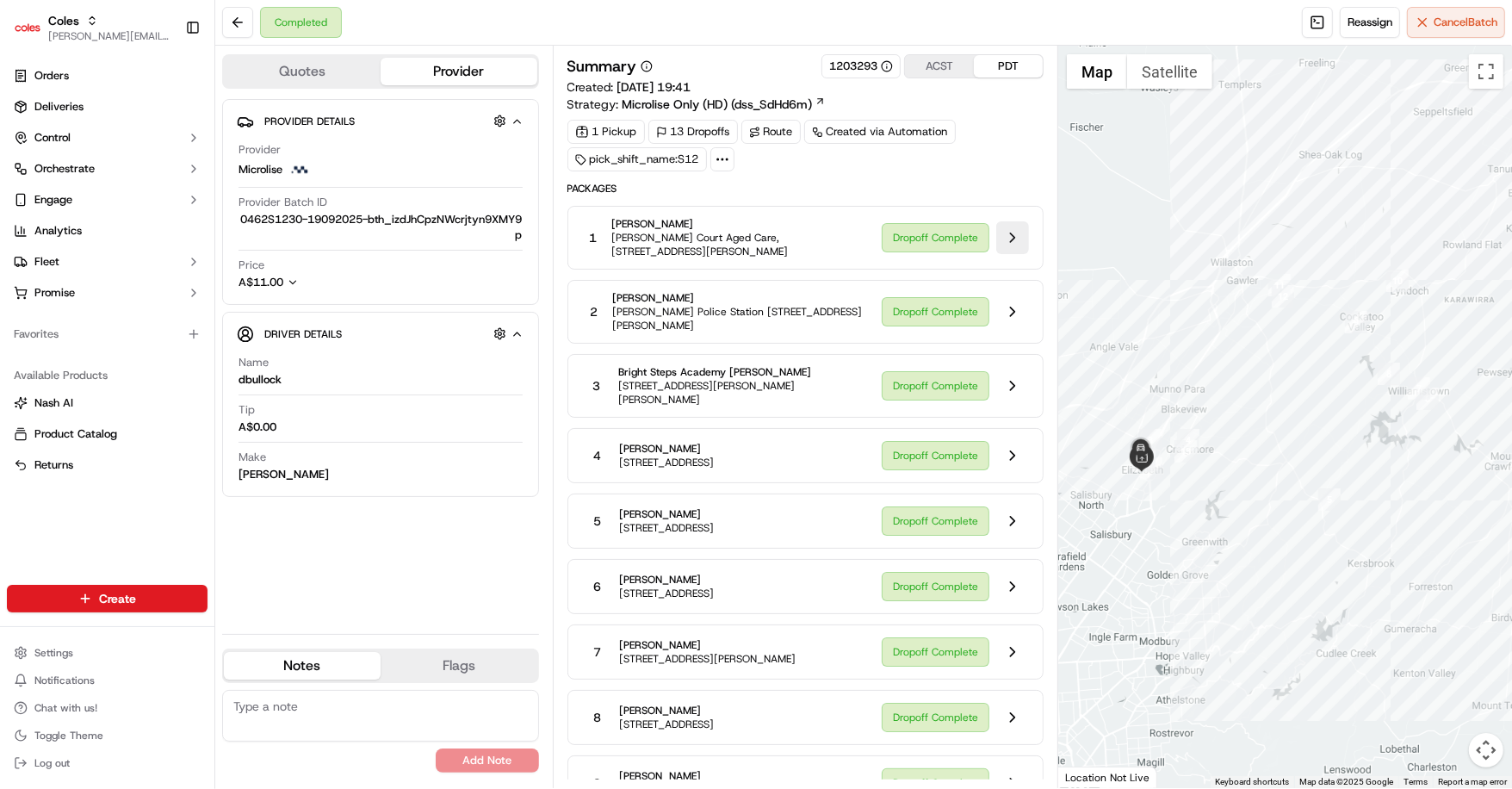
click at [1016, 249] on button at bounding box center [1012, 237] width 33 height 33
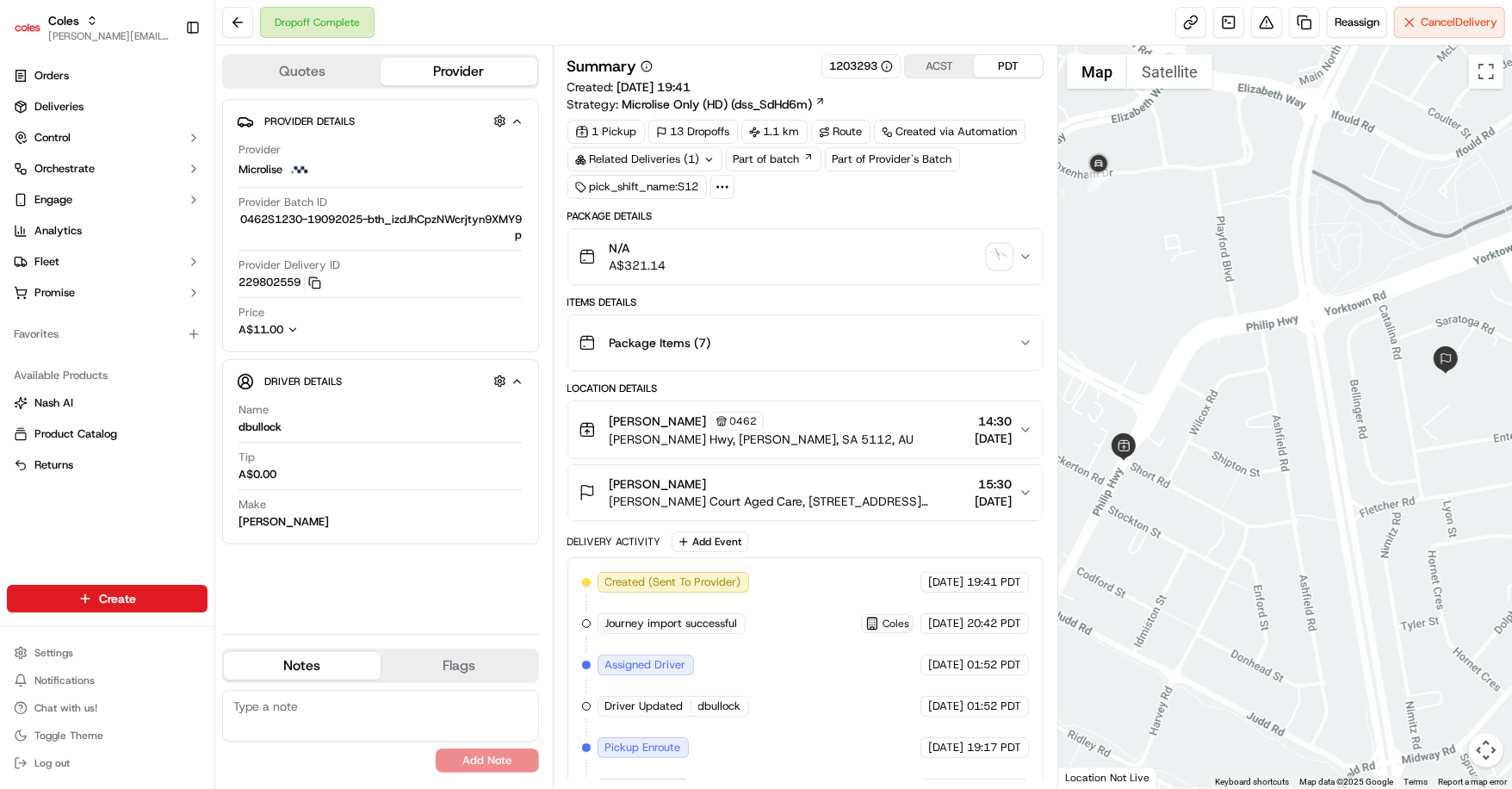
click at [950, 72] on button "ACST" at bounding box center [939, 66] width 69 height 23
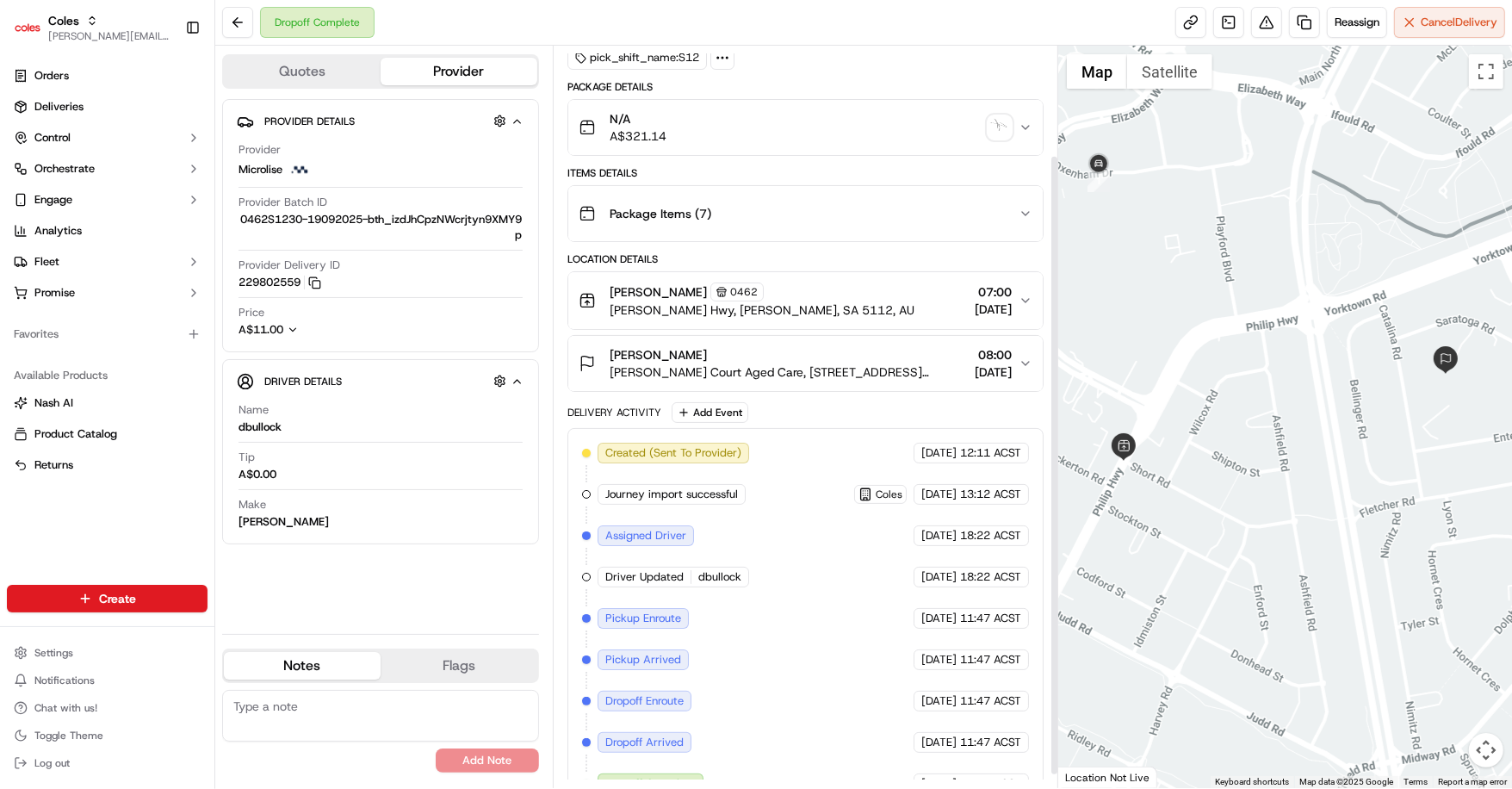
scroll to position [146, 0]
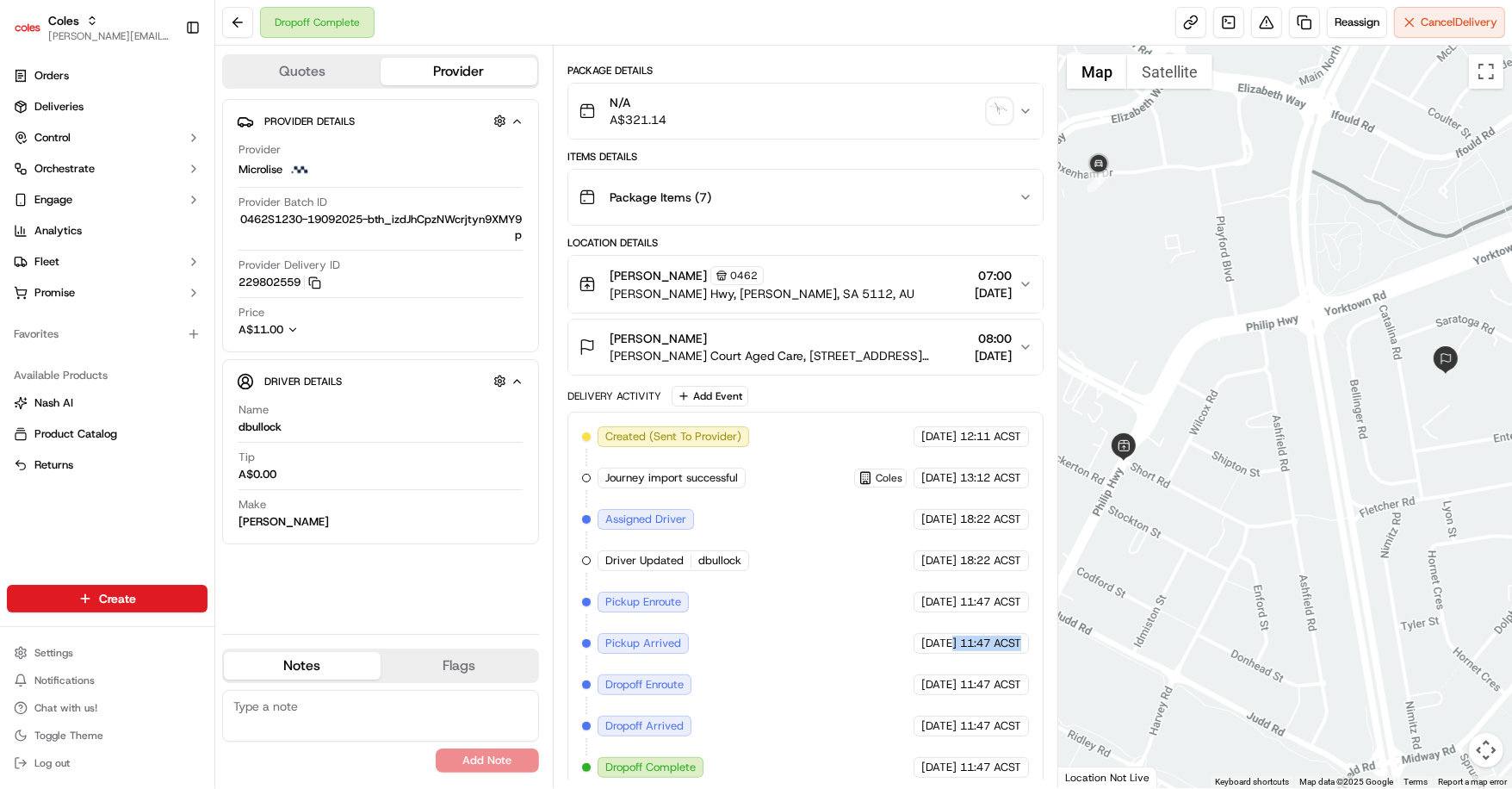
drag, startPoint x: 923, startPoint y: 633, endPoint x: 1023, endPoint y: 634, distance: 100.0
click at [1023, 634] on div "19/09/2025 11:47 ACST" at bounding box center [971, 643] width 115 height 21
click at [971, 640] on span "11:47 ACST" at bounding box center [991, 643] width 61 height 15
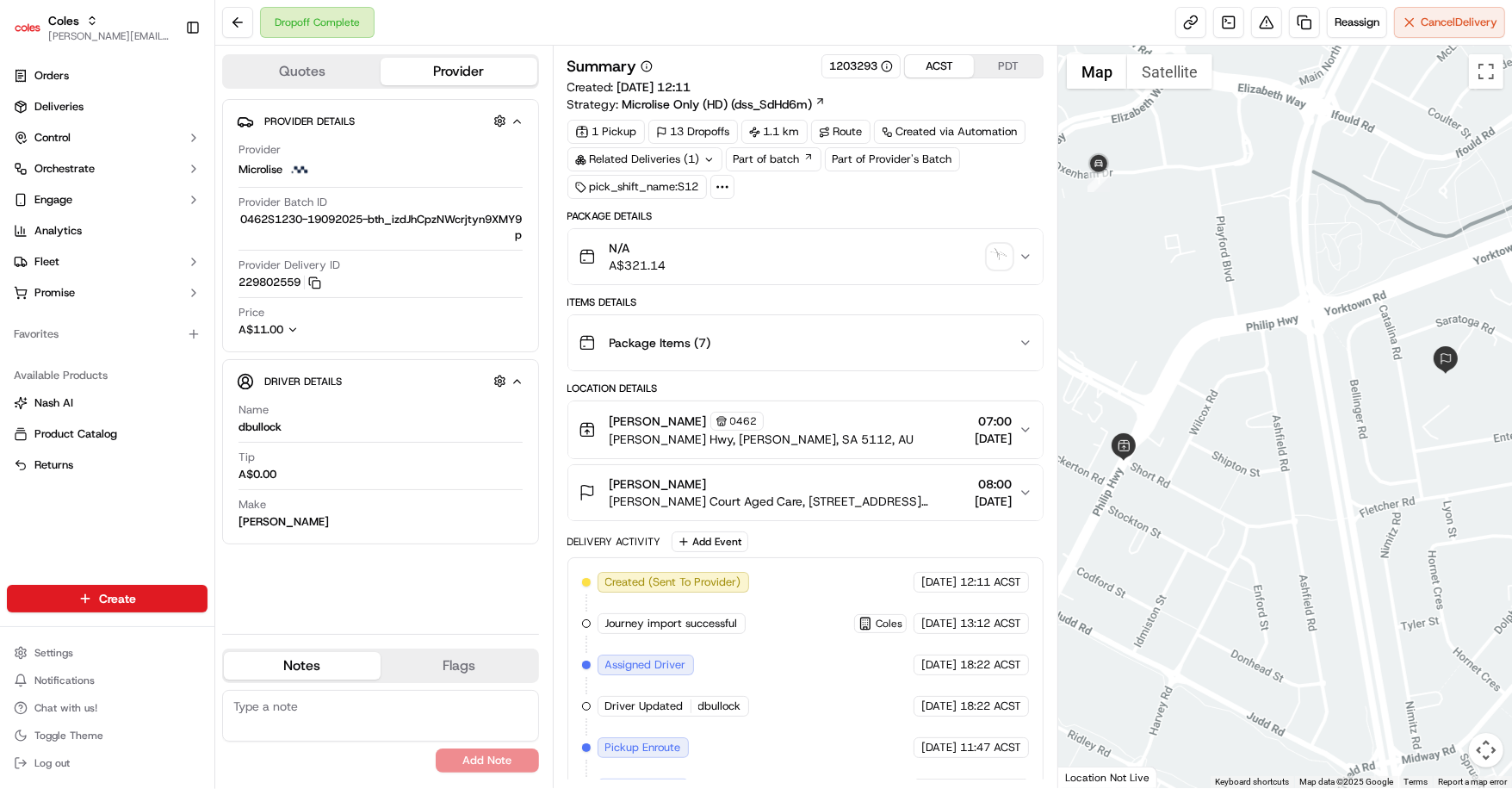
click at [718, 180] on icon at bounding box center [722, 187] width 15 height 15
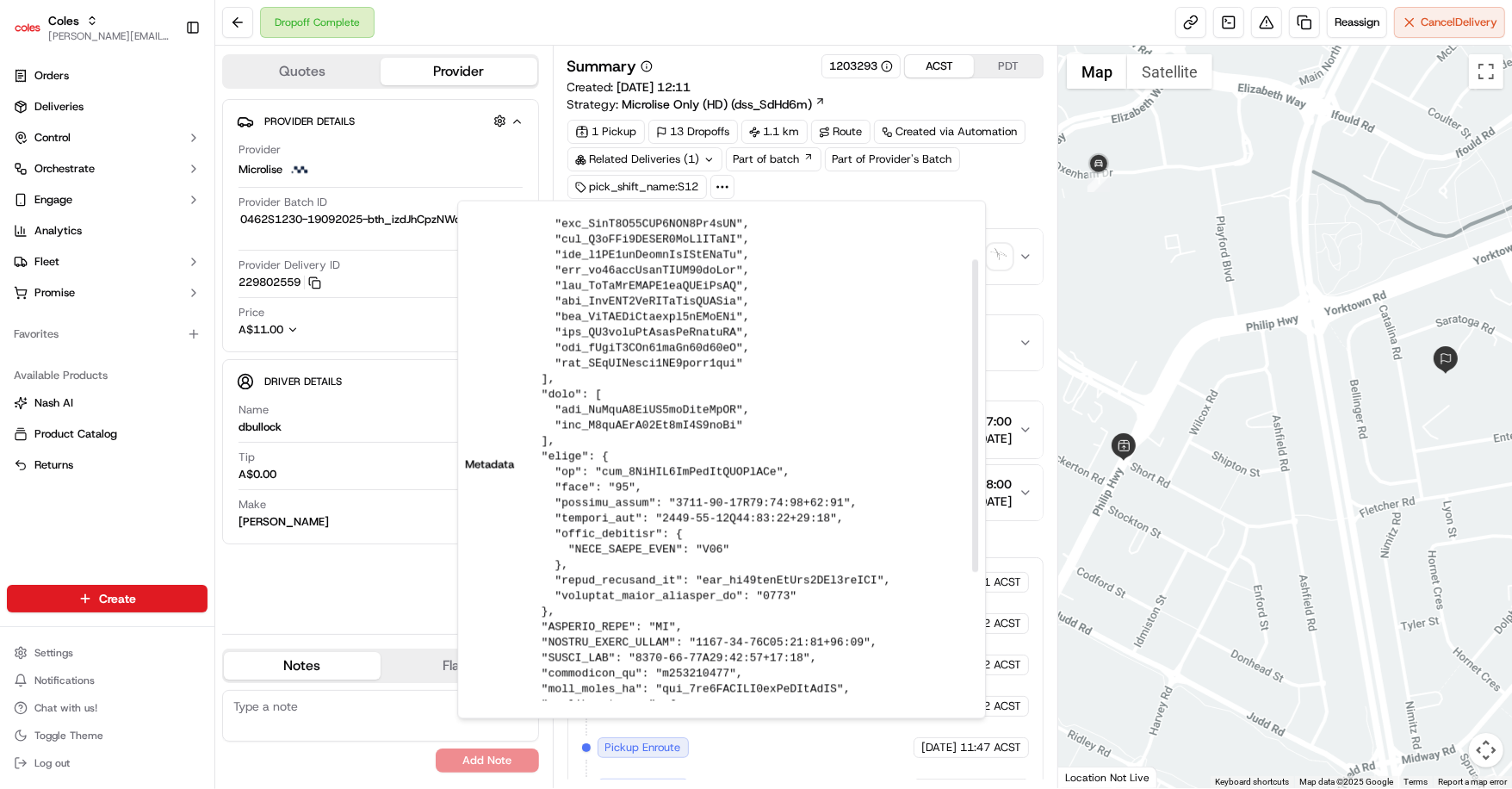
scroll to position [53, 0]
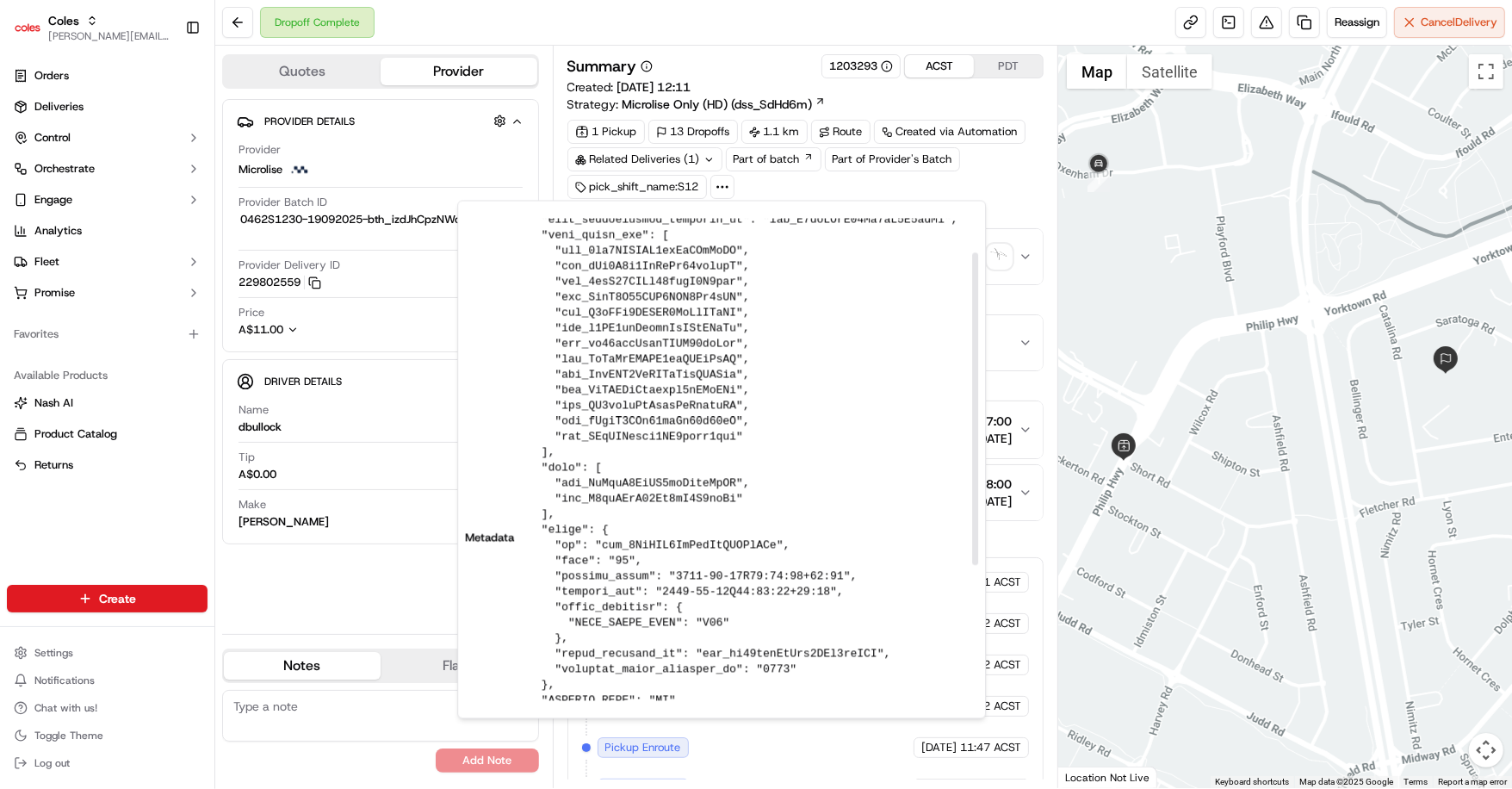
click at [672, 486] on pre at bounding box center [753, 539] width 450 height 745
copy pre "rte_WcDcqP3NmNR6ndJwjkGrRG"
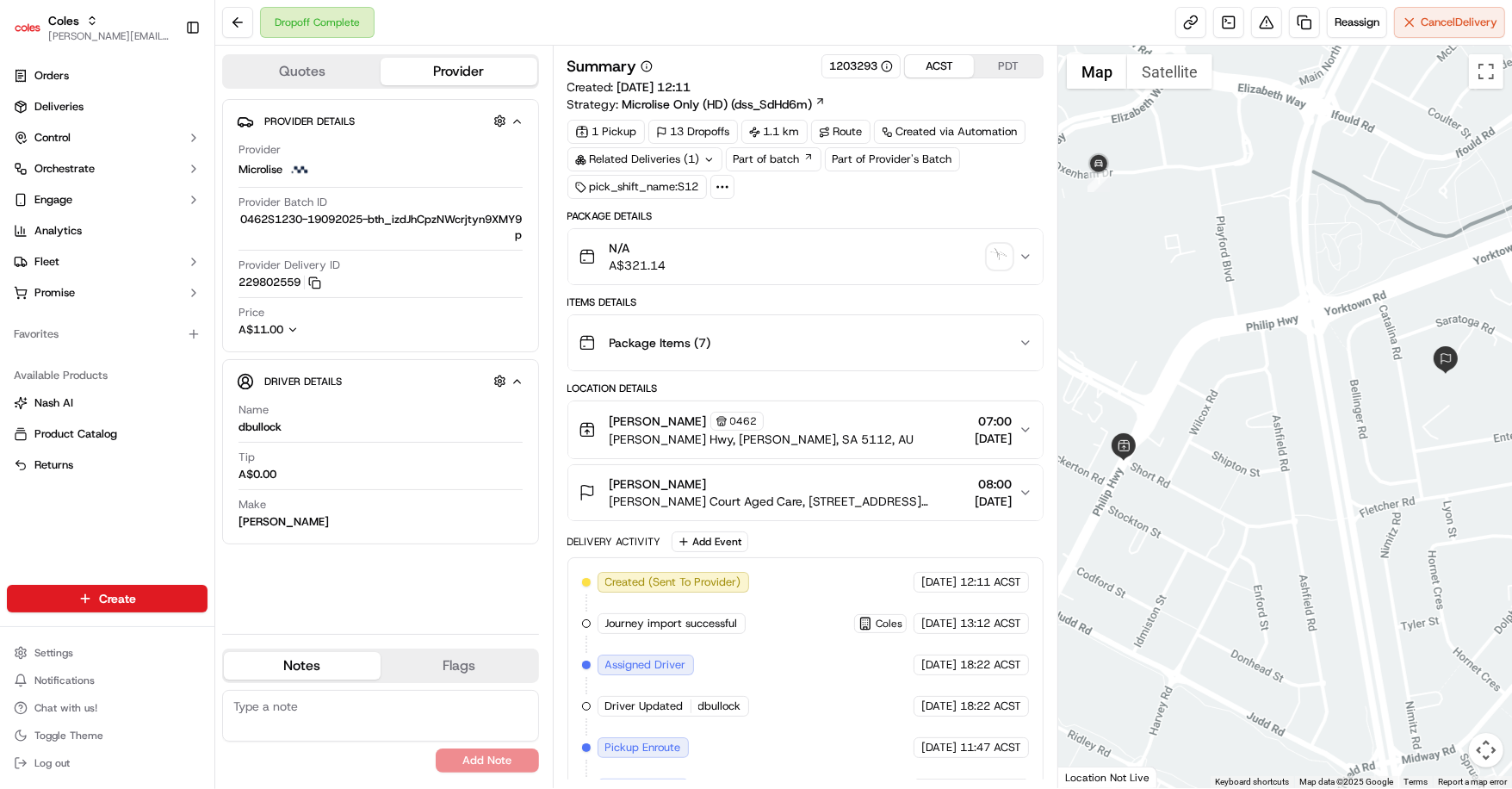
click at [726, 186] on circle at bounding box center [727, 187] width 2 height 2
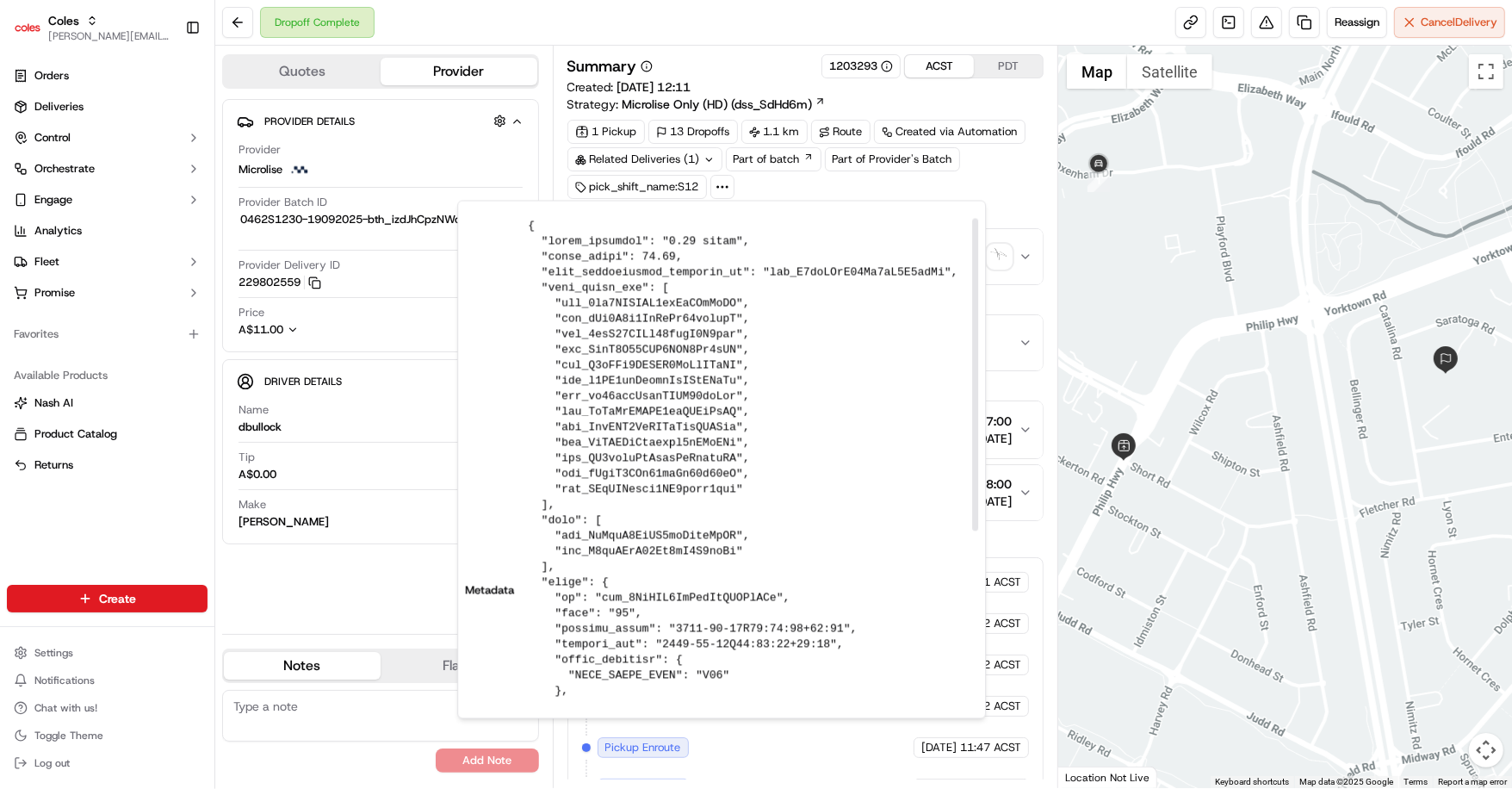
scroll to position [261, 0]
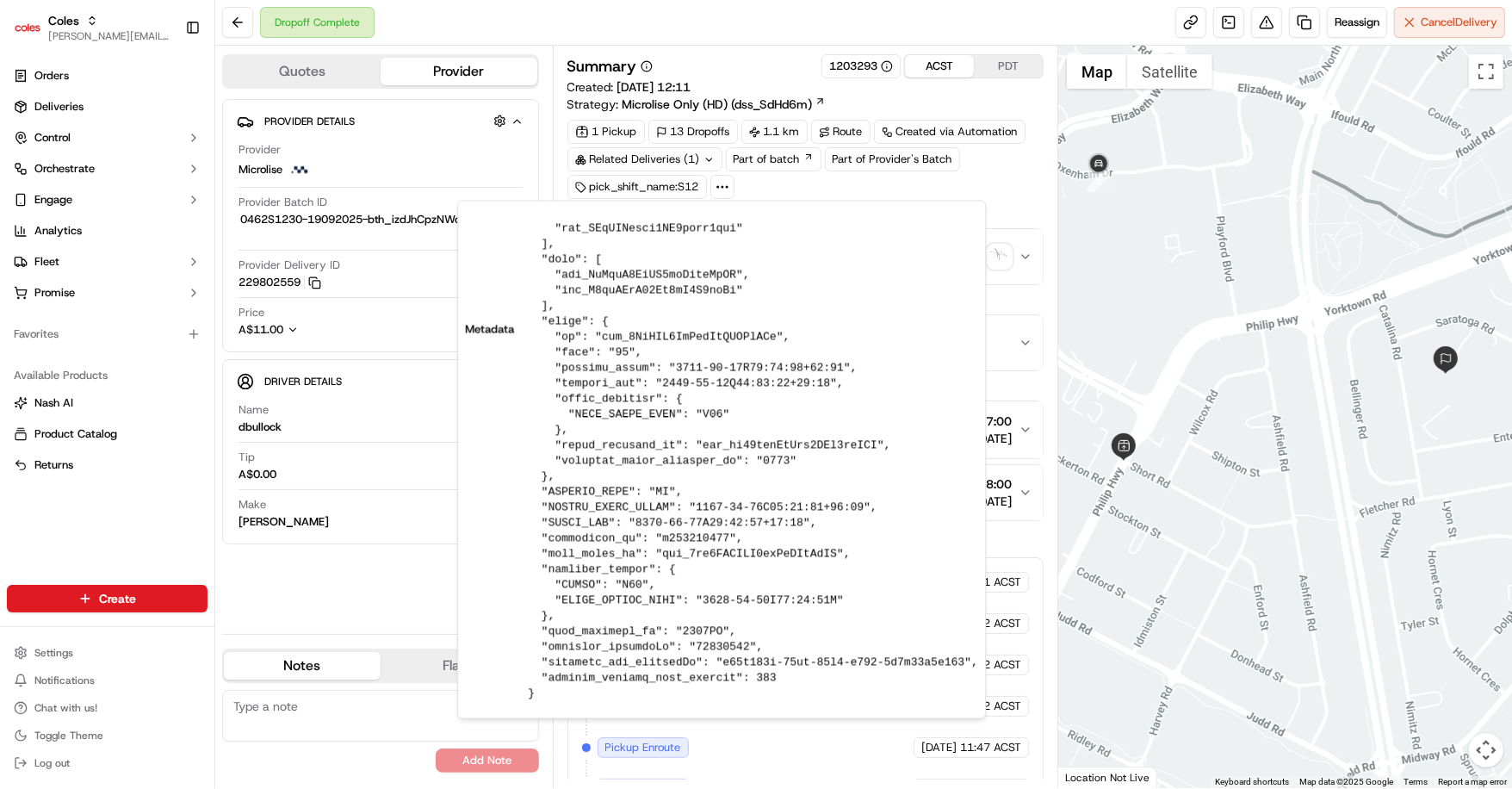
click at [379, 575] on div "Provider Details Hidden ( 3 ) Provider Microlise Provider Batch ID 0462S1230-19…" at bounding box center [380, 360] width 316 height 522
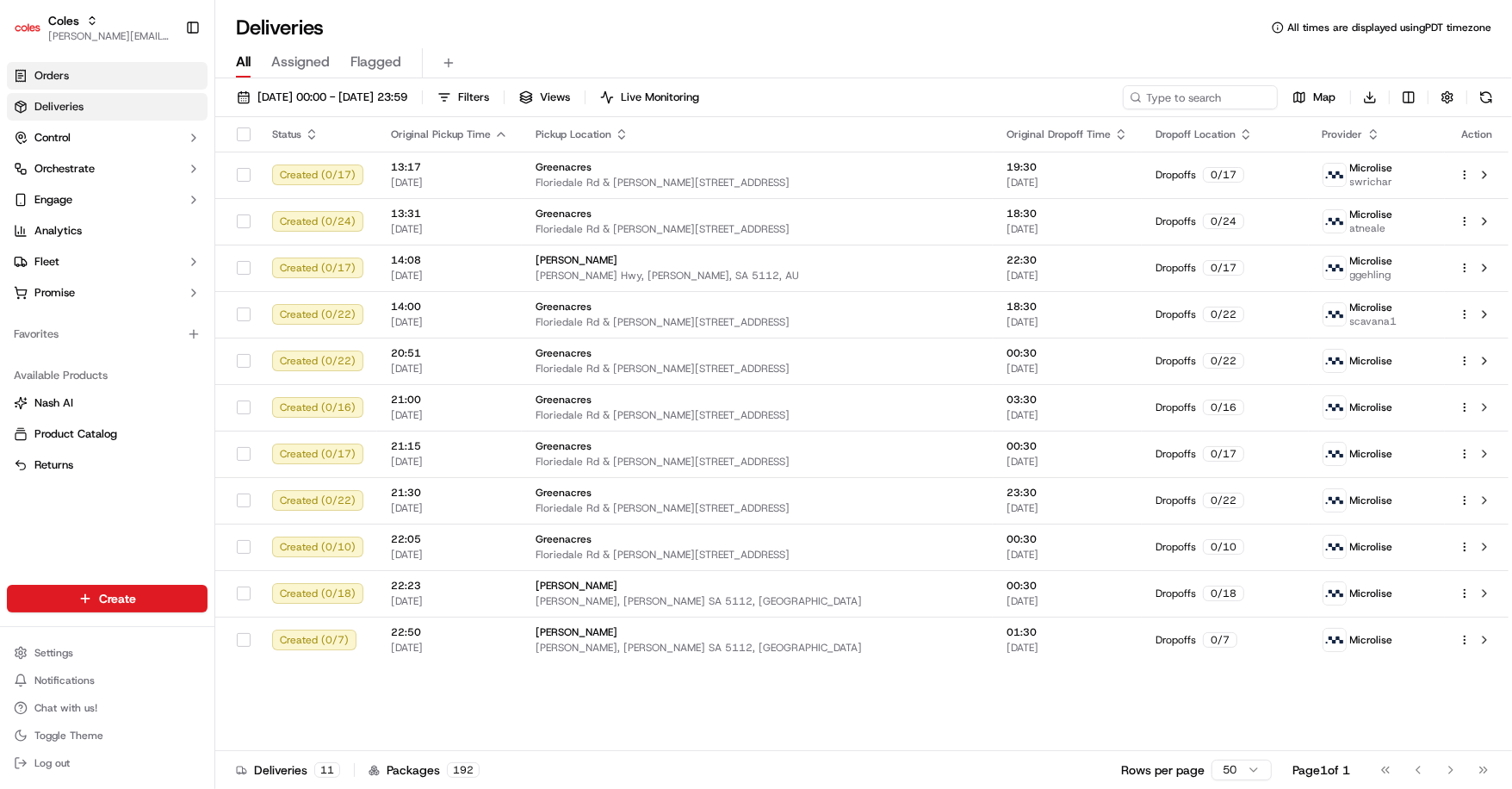
click at [91, 77] on link "Orders" at bounding box center [107, 76] width 200 height 27
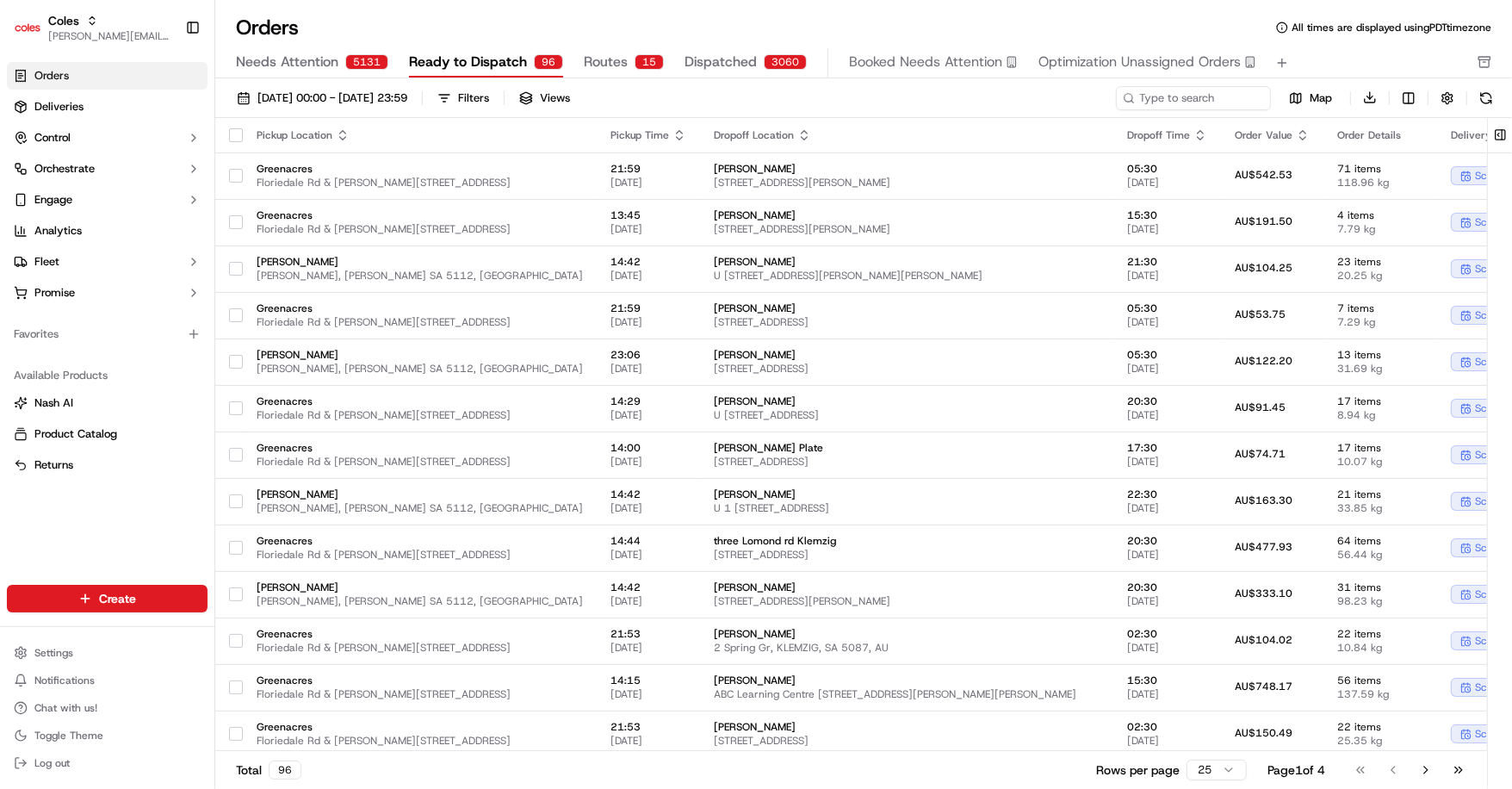
click at [599, 52] on span "Routes" at bounding box center [605, 62] width 43 height 21
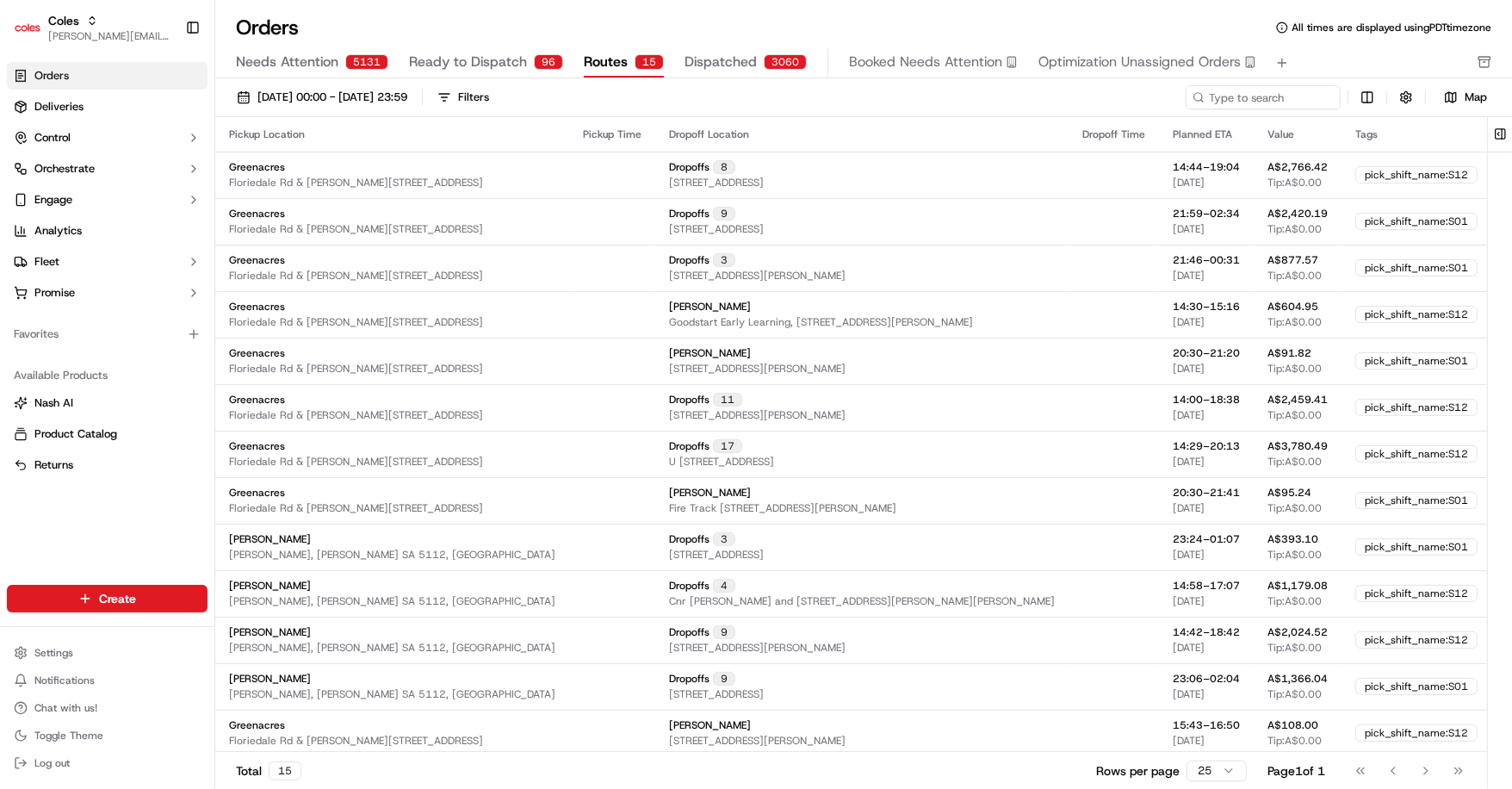
click at [742, 60] on span "Dispatched" at bounding box center [721, 62] width 73 height 21
click at [599, 67] on span "Routes" at bounding box center [605, 62] width 43 height 21
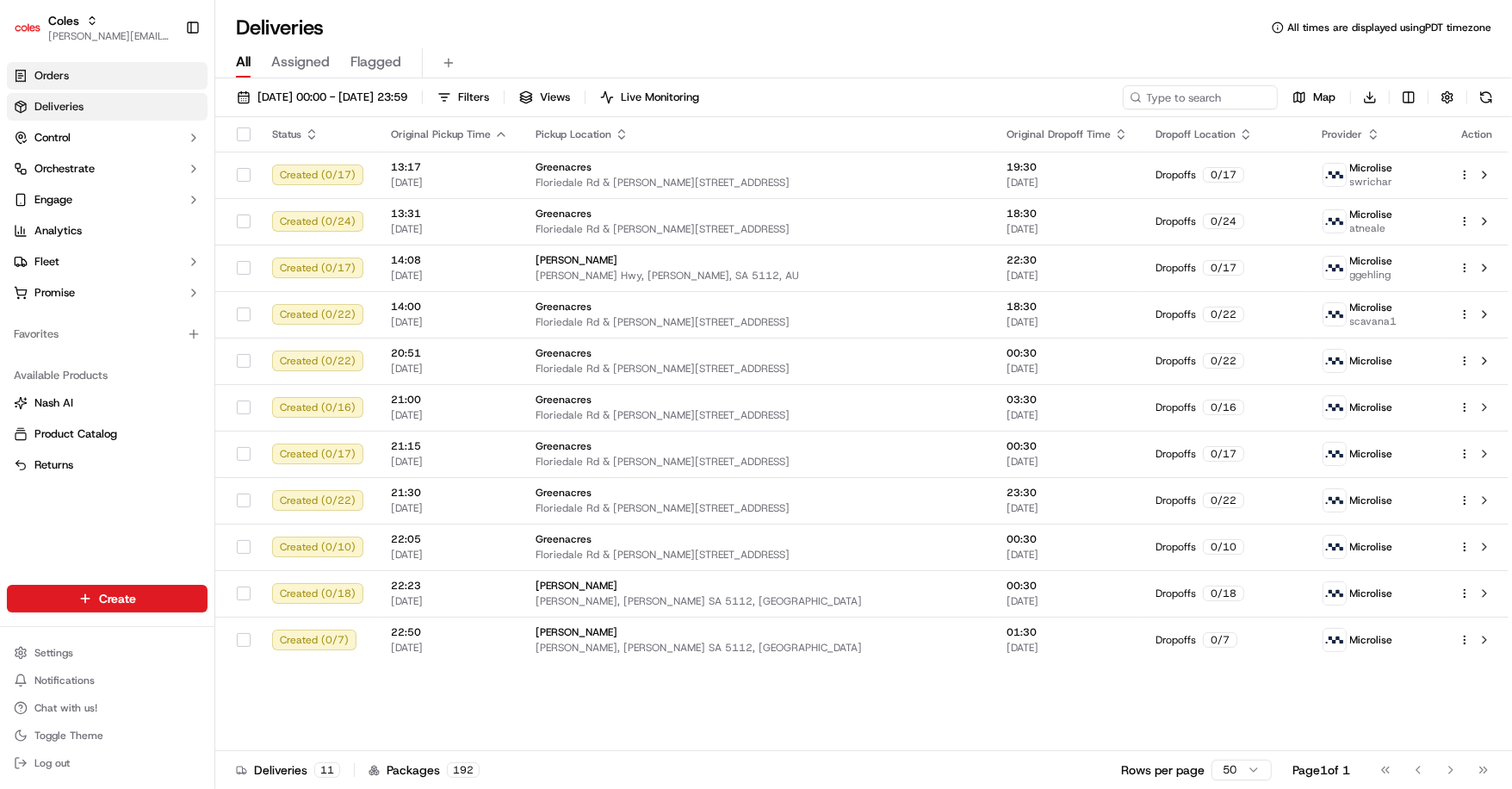
click at [88, 67] on link "Orders" at bounding box center [107, 76] width 200 height 27
click at [85, 78] on link "Orders" at bounding box center [107, 76] width 200 height 27
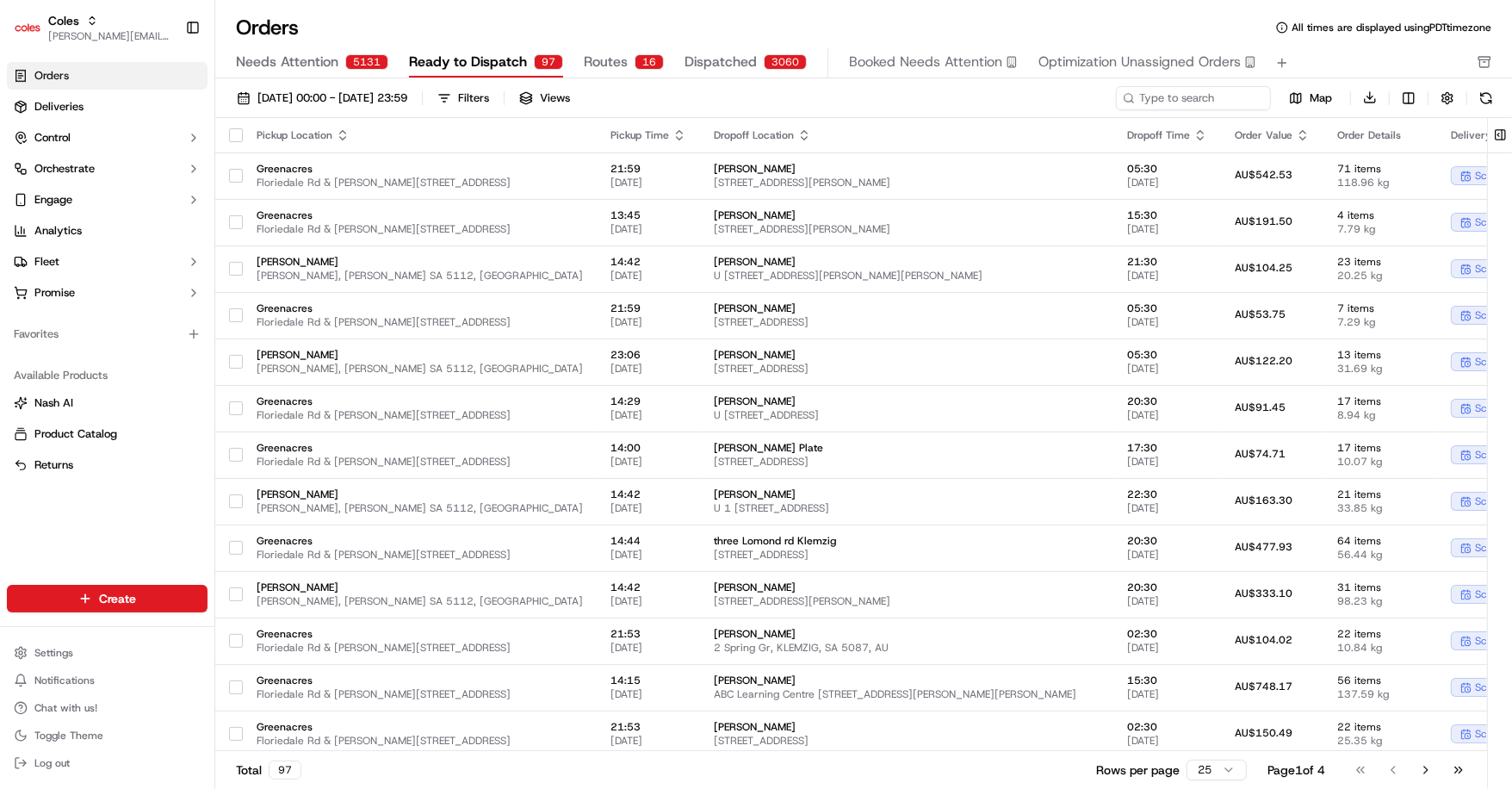
click at [601, 55] on span "Routes" at bounding box center [605, 62] width 43 height 21
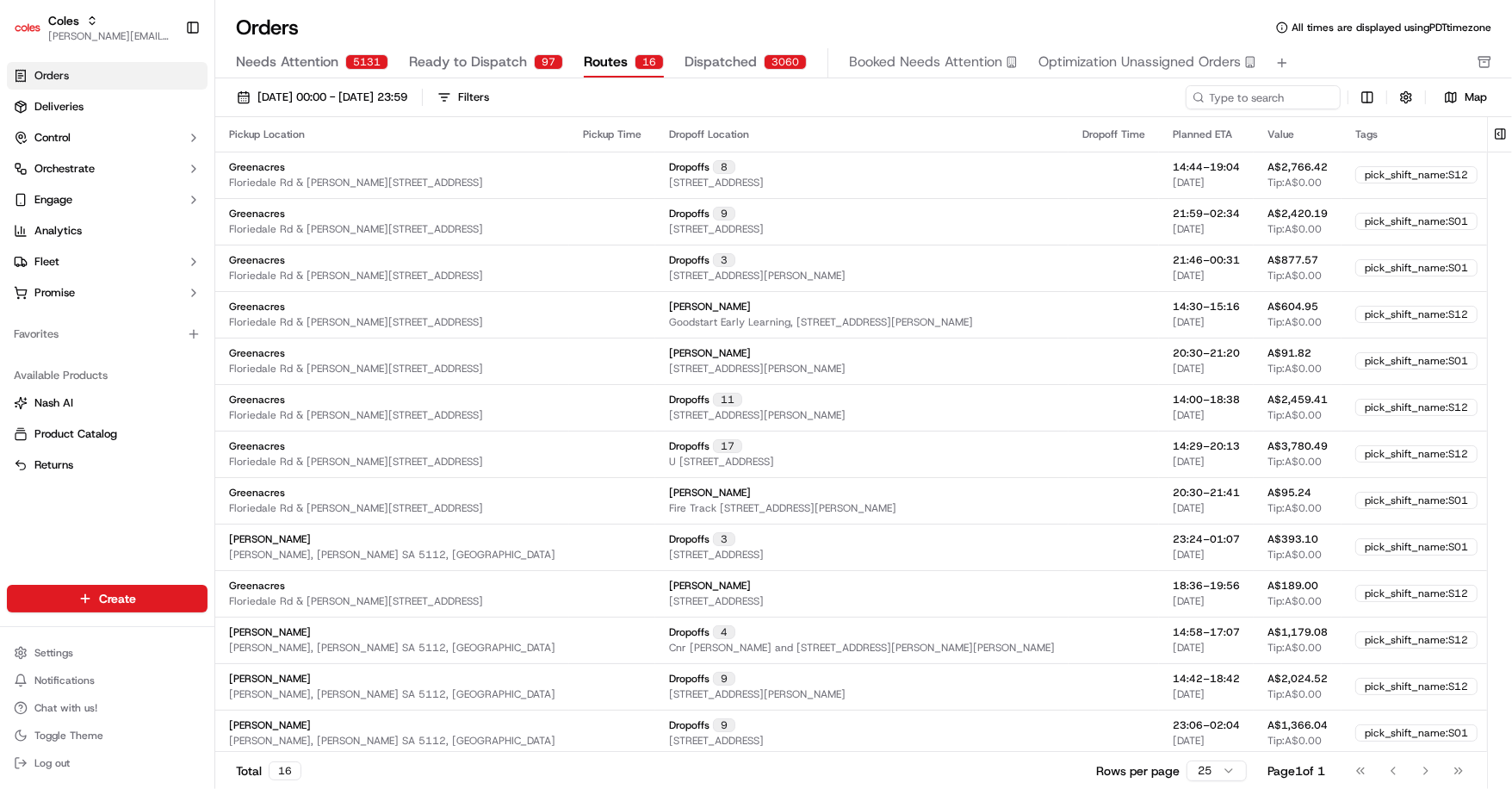
click at [600, 60] on span "Routes" at bounding box center [605, 62] width 43 height 21
click at [459, 65] on span "Ready to Dispatch" at bounding box center [467, 62] width 118 height 21
click at [611, 55] on span "Routes" at bounding box center [605, 62] width 43 height 21
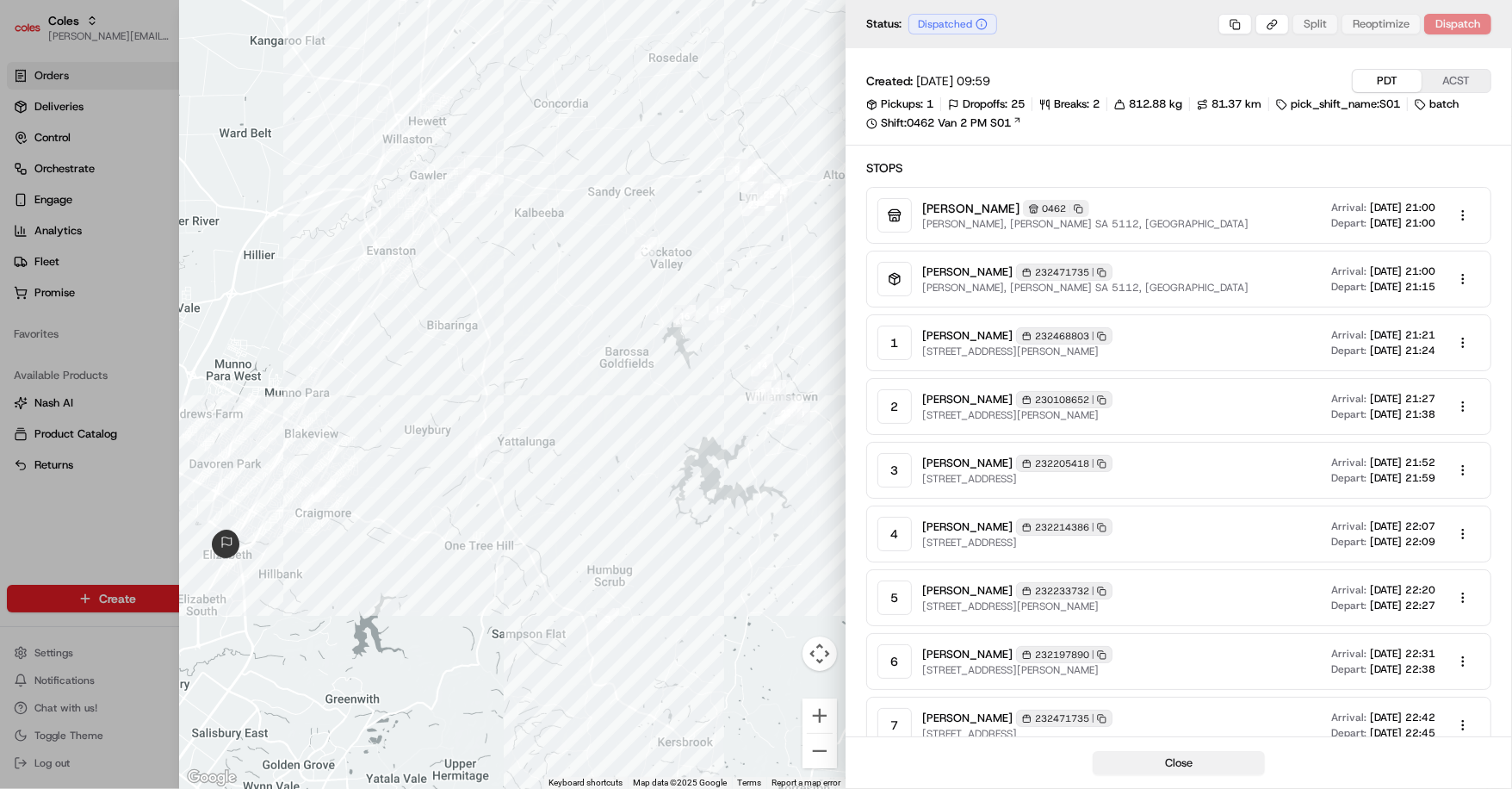
click at [1168, 770] on button "Close" at bounding box center [1179, 763] width 172 height 25
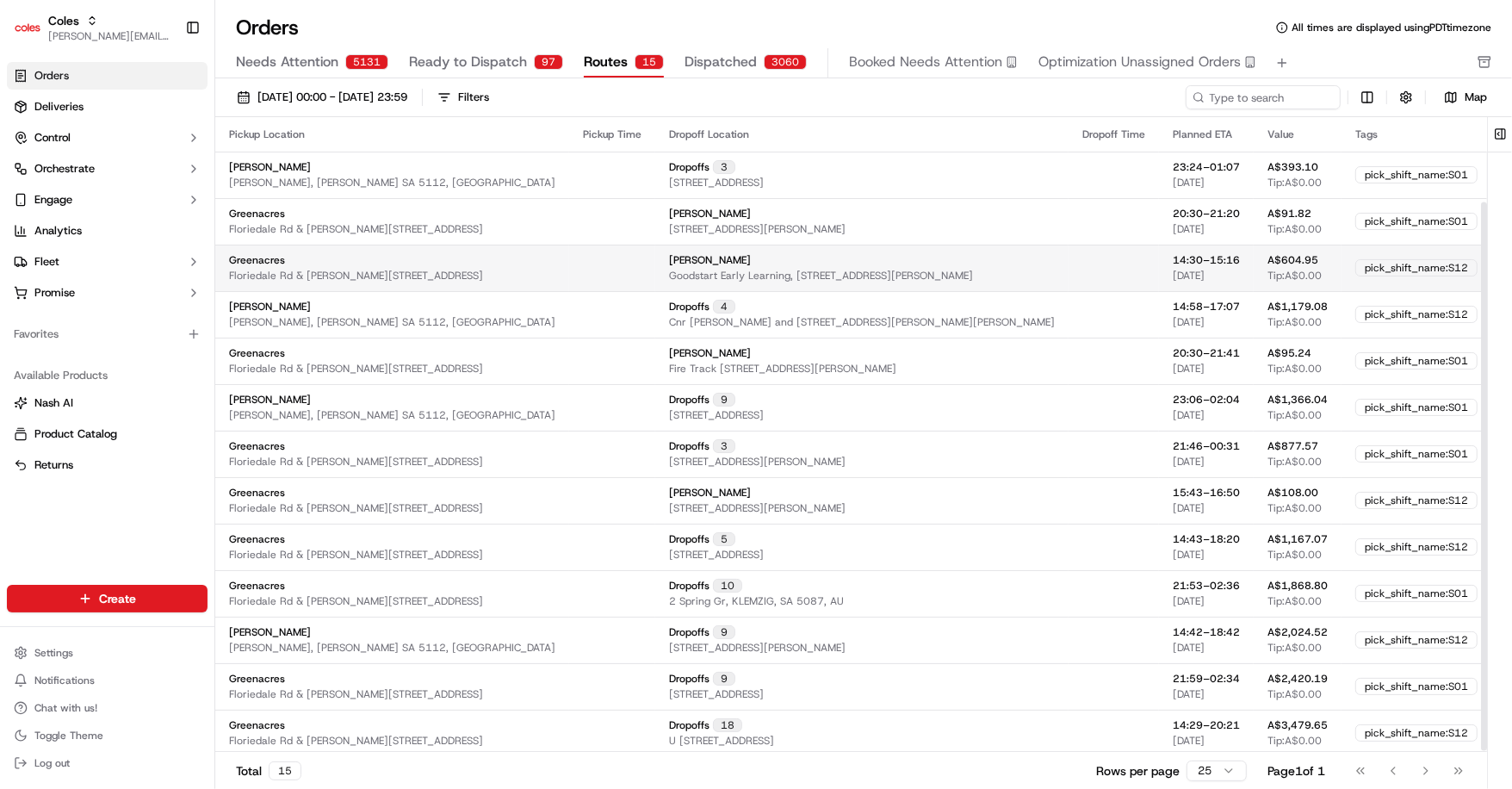
scroll to position [97, 0]
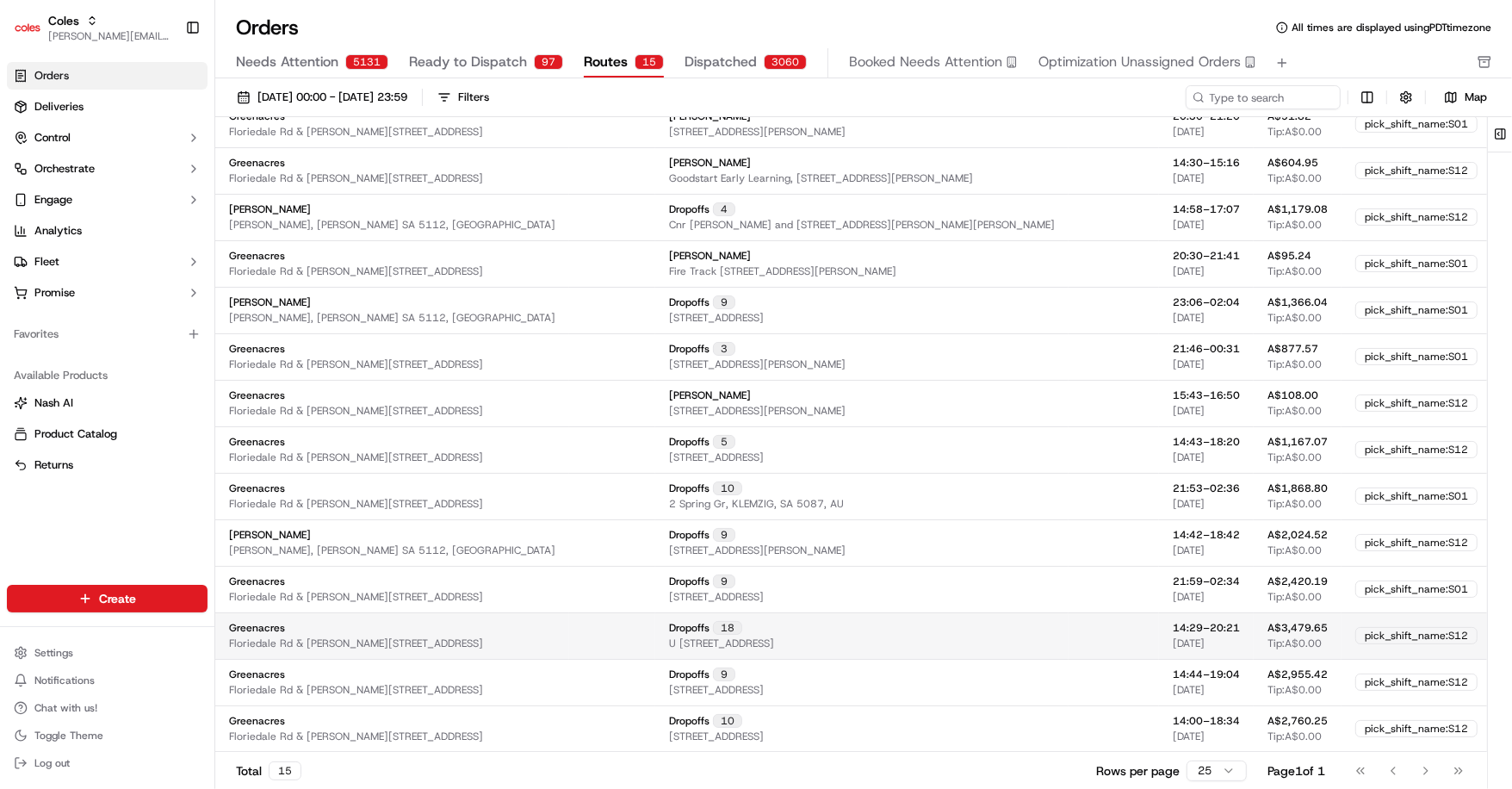
click at [569, 644] on td at bounding box center [612, 635] width 86 height 46
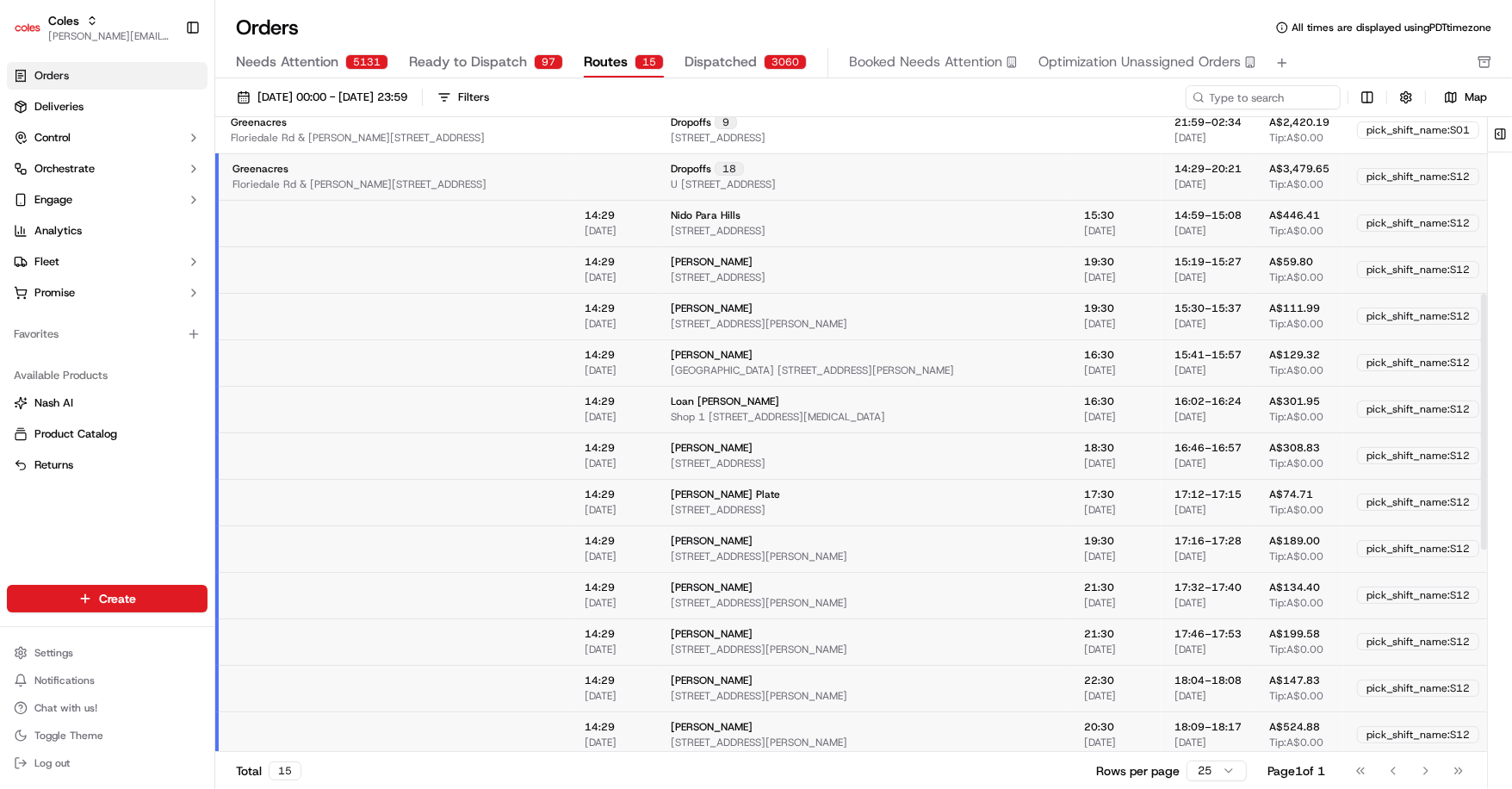
scroll to position [294, 0]
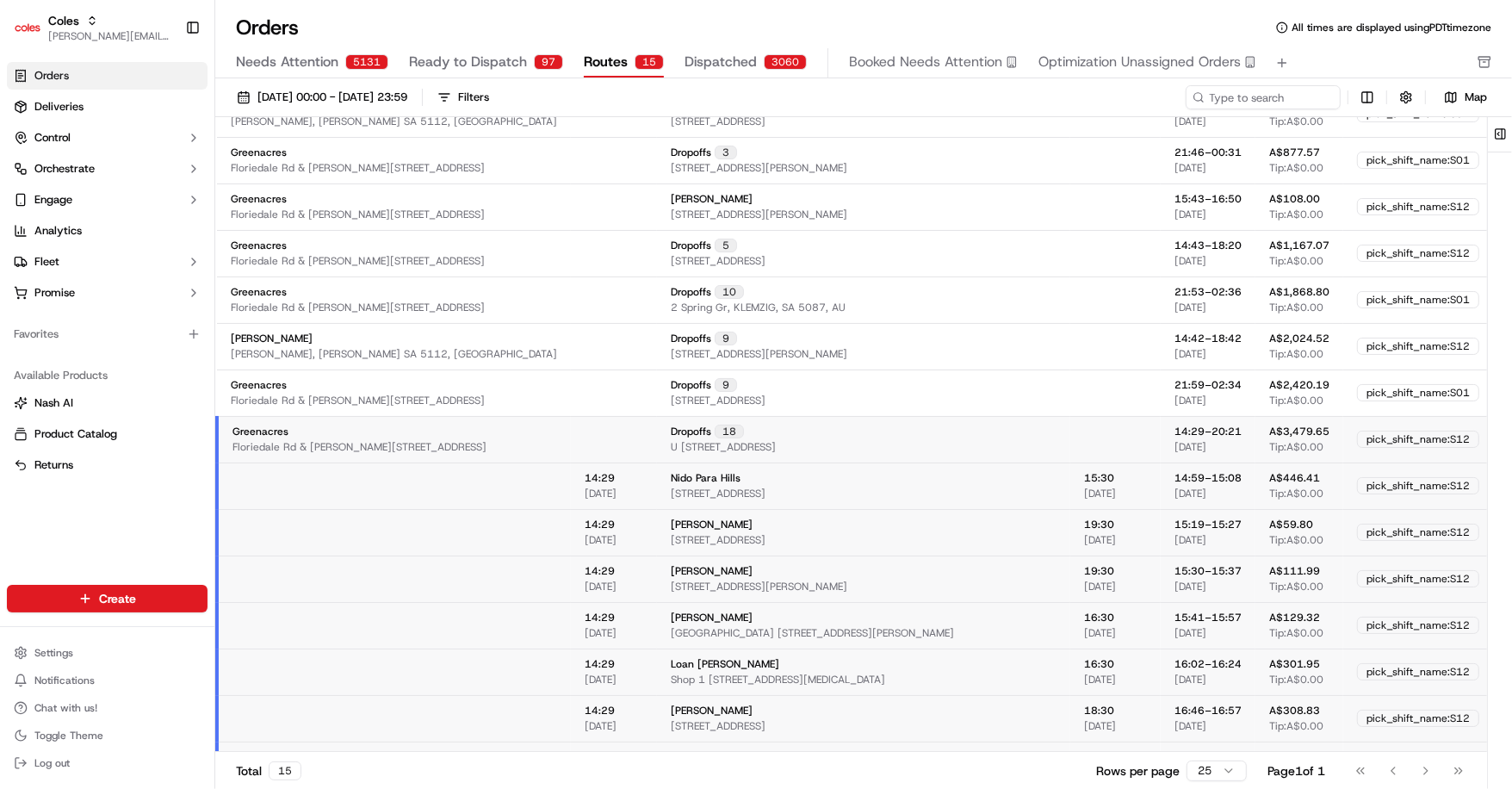
click at [570, 434] on td at bounding box center [613, 438] width 86 height 46
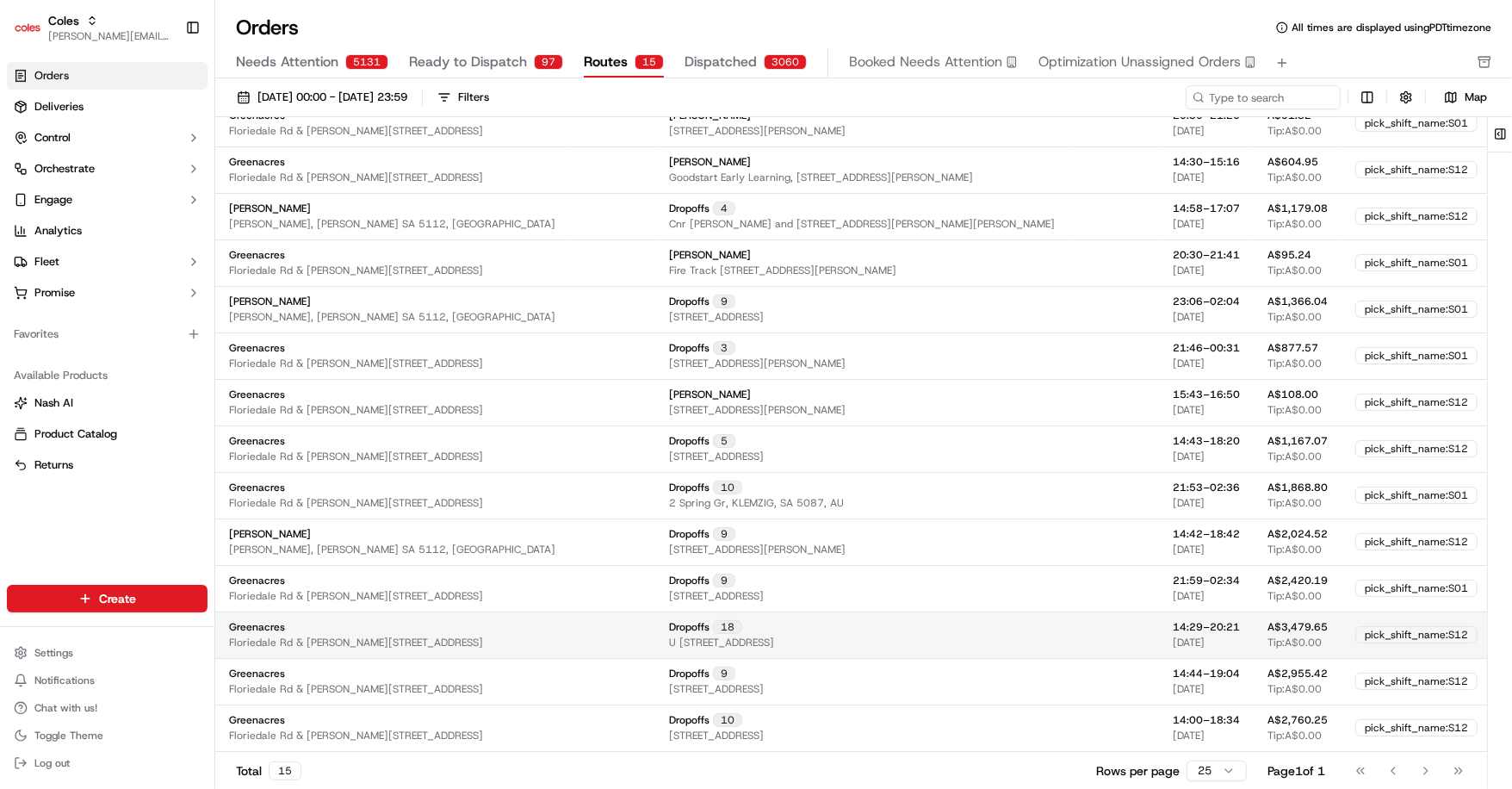
scroll to position [97, 0]
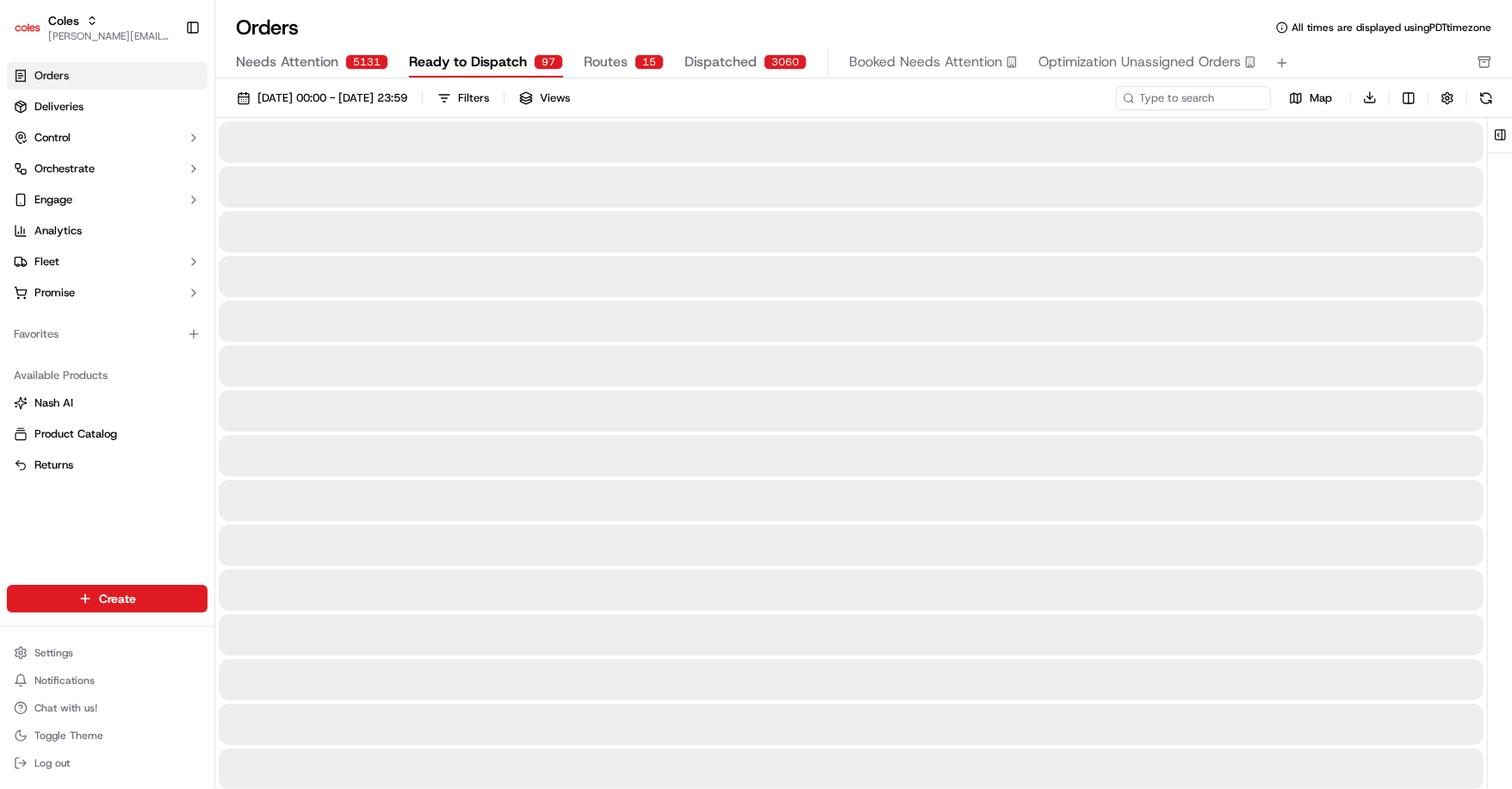
click at [493, 48] on button "Ready to Dispatch 97" at bounding box center [485, 62] width 154 height 29
click at [324, 52] on span "Needs Attention" at bounding box center [287, 62] width 102 height 21
click at [448, 59] on span "Ready to Dispatch" at bounding box center [467, 62] width 118 height 21
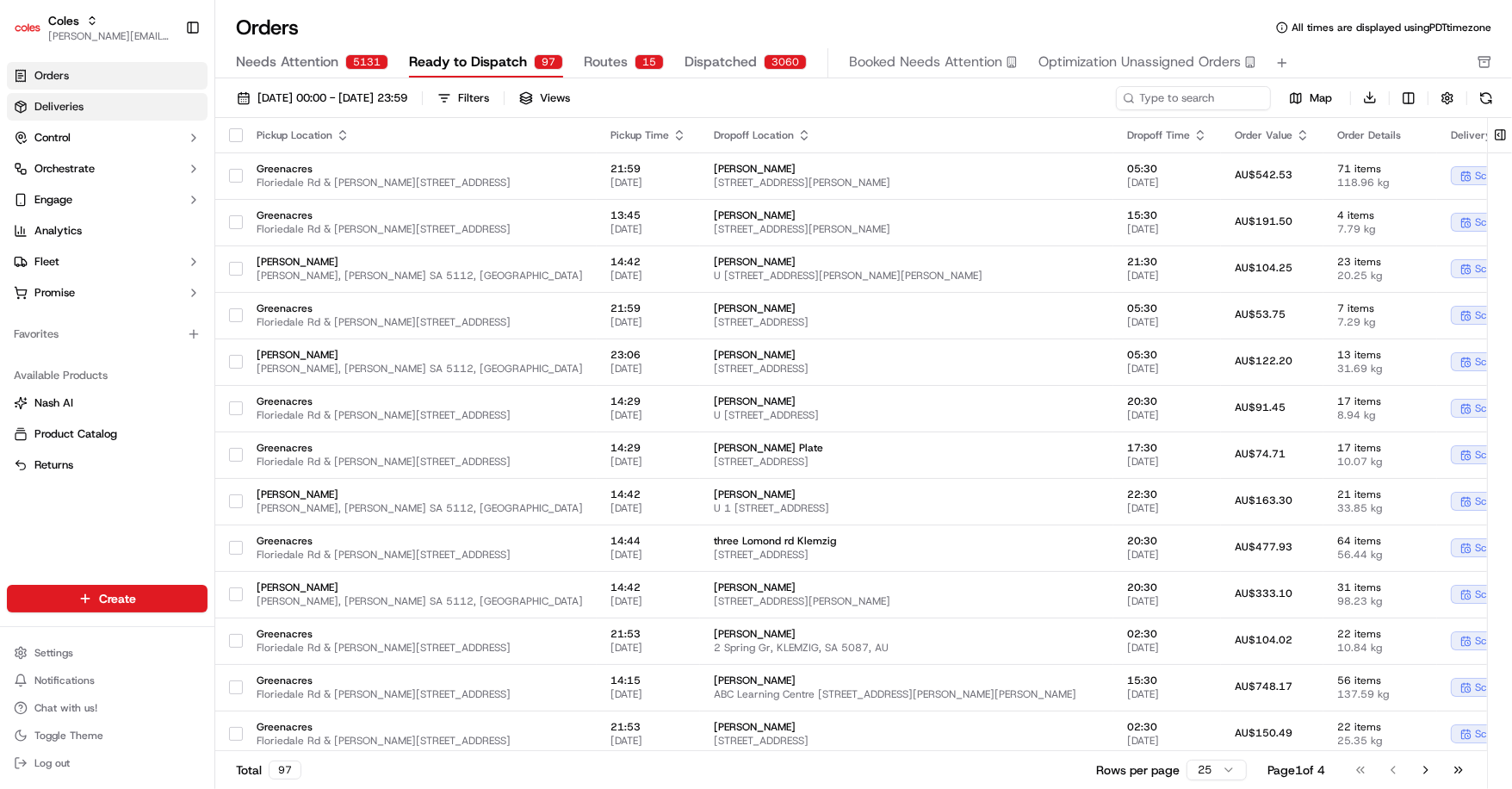
click at [107, 101] on link "Deliveries" at bounding box center [107, 106] width 200 height 27
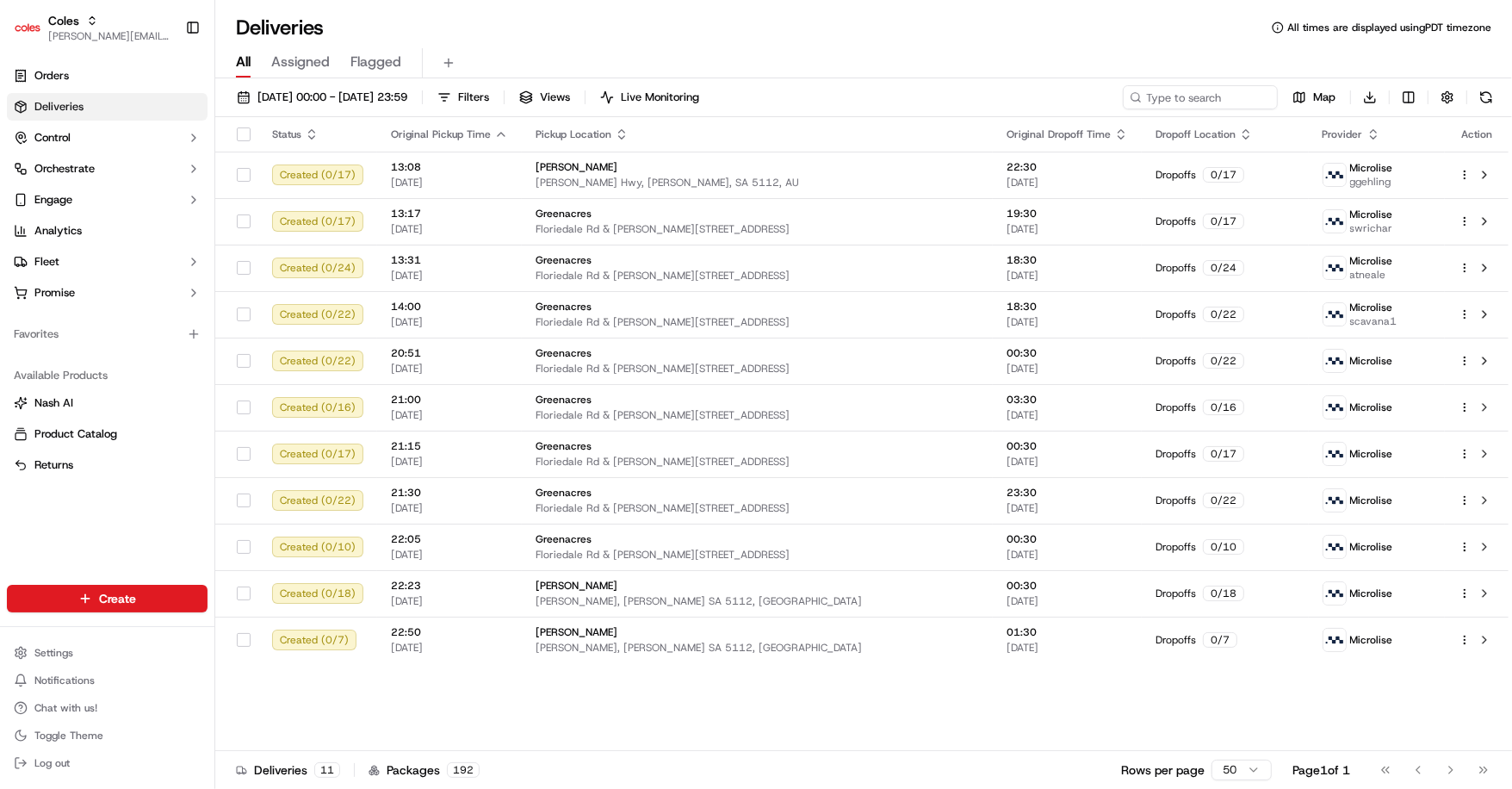
click at [56, 1] on div "Coles [EMAIL_ADDRESS][DOMAIN_NAME] Toggle Sidebar" at bounding box center [107, 27] width 214 height 55
click at [73, 24] on span "Coles" at bounding box center [63, 21] width 31 height 17
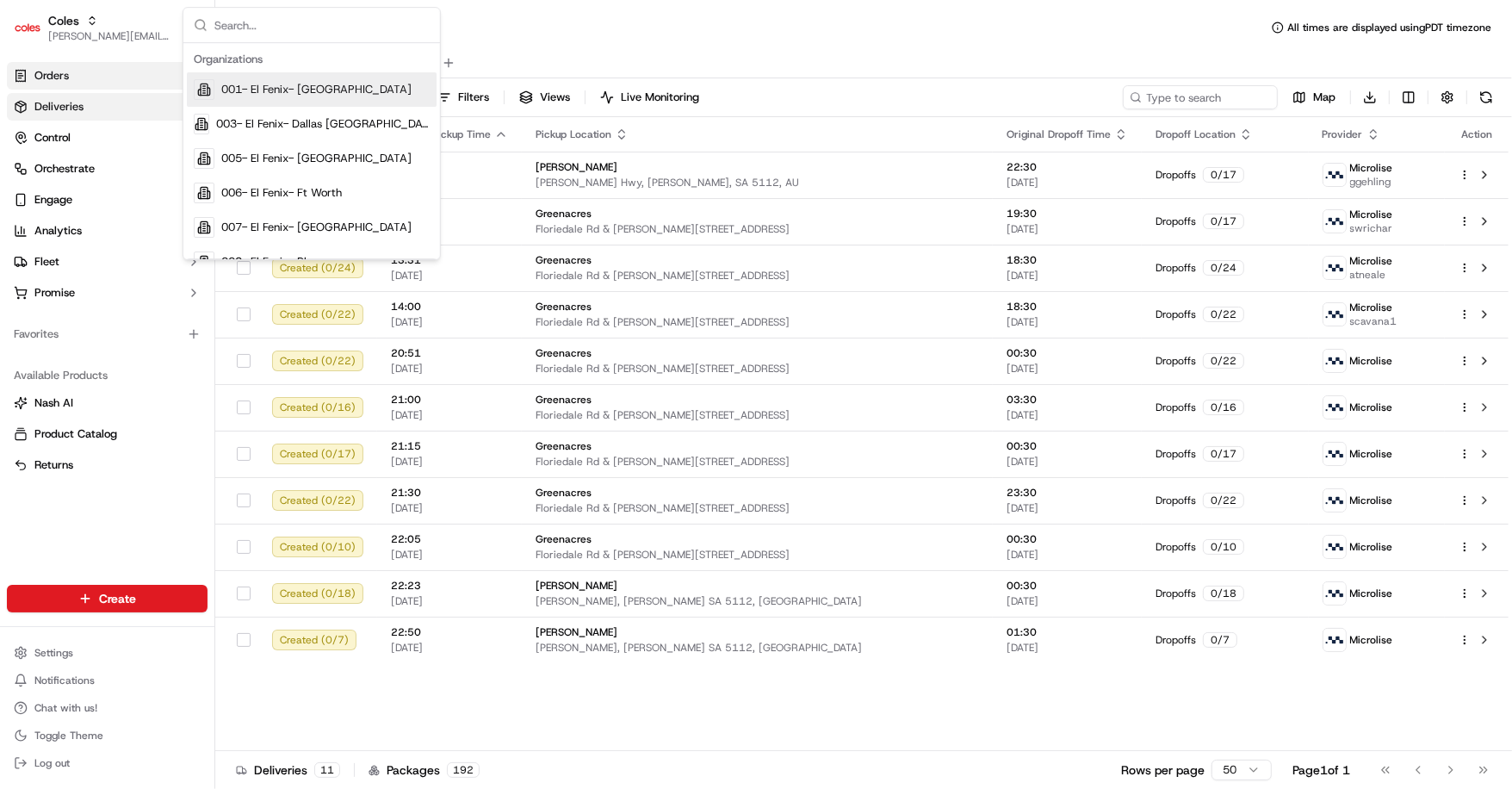
click at [87, 83] on link "Orders" at bounding box center [107, 76] width 200 height 27
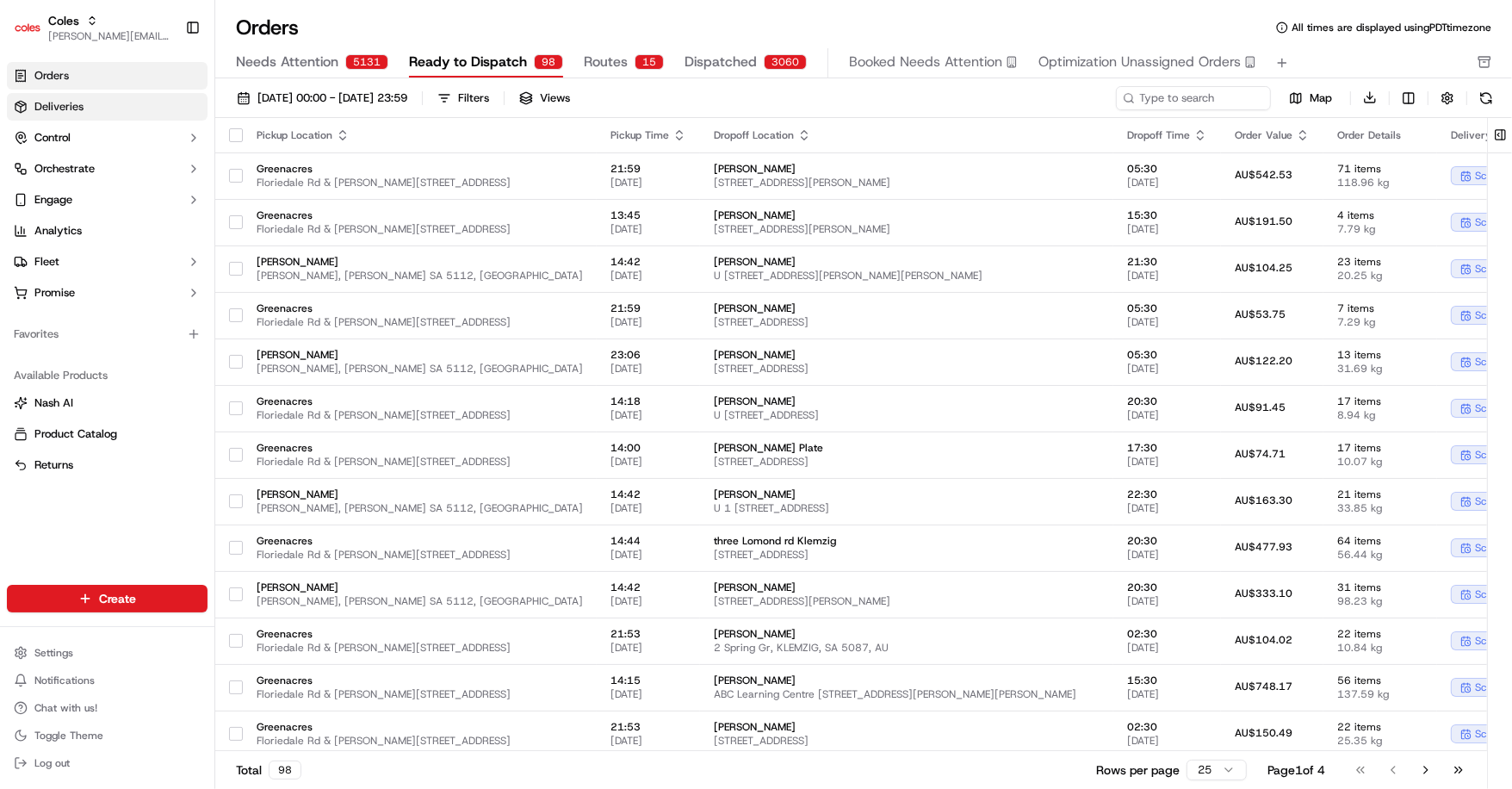
click at [80, 112] on span "Deliveries" at bounding box center [59, 107] width 49 height 15
